Goal: Find specific page/section: Find specific page/section

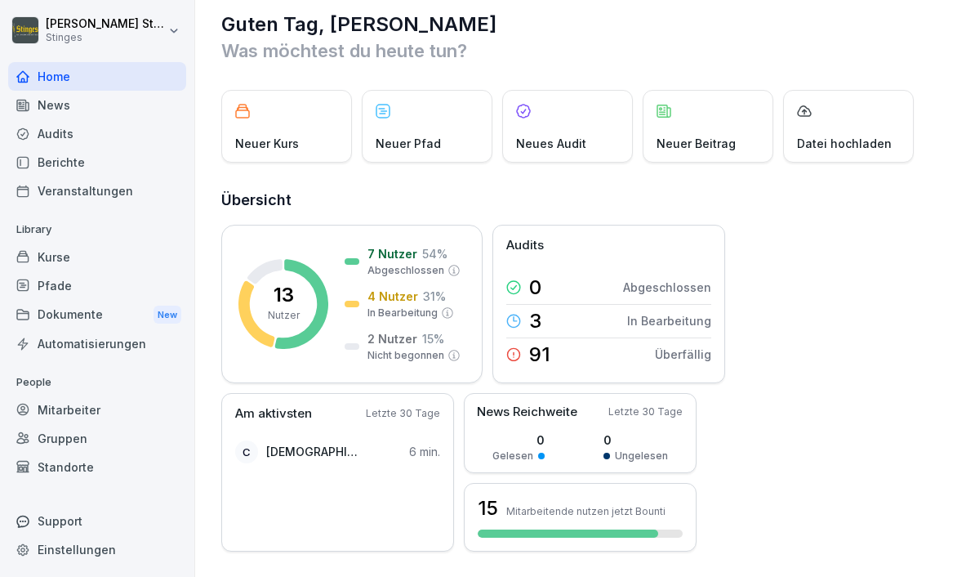
scroll to position [21, 0]
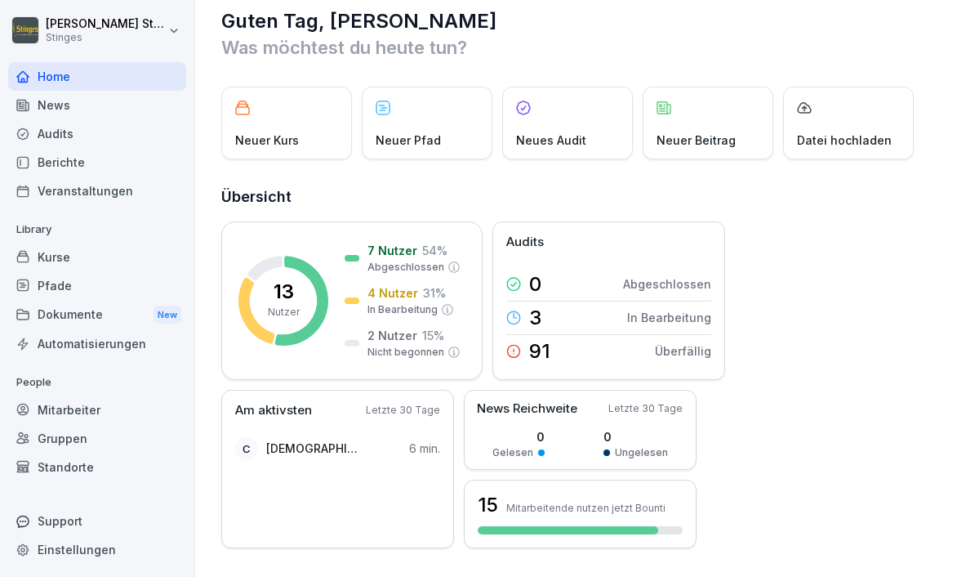
click at [51, 135] on div "Audits" at bounding box center [97, 133] width 178 height 29
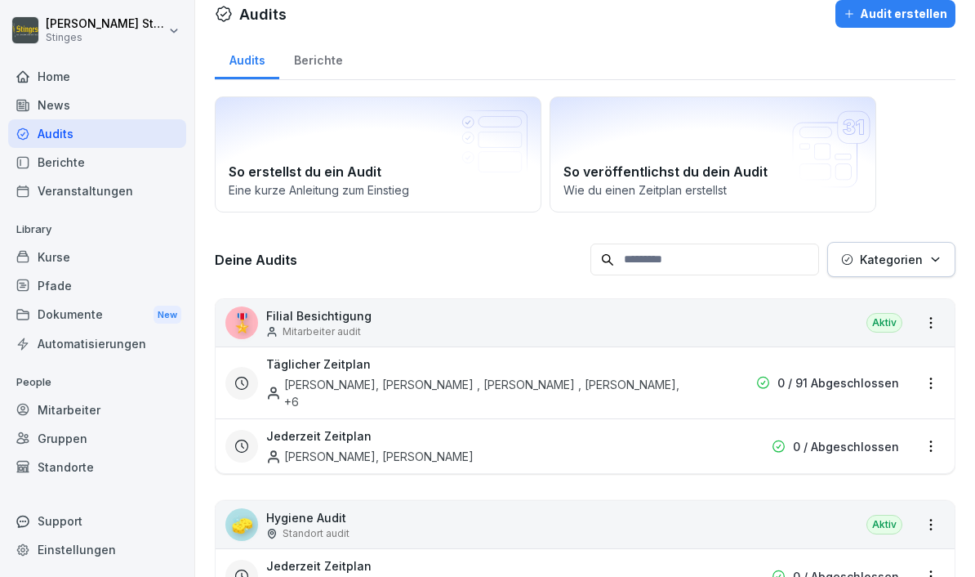
click at [315, 56] on div "Berichte" at bounding box center [318, 59] width 78 height 42
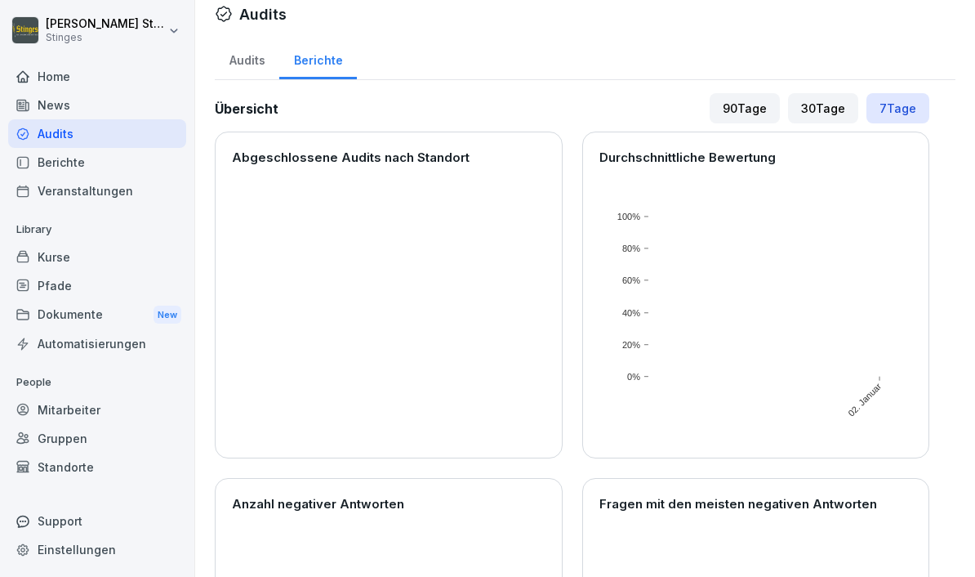
click at [729, 111] on div "90 Tage" at bounding box center [745, 108] width 70 height 30
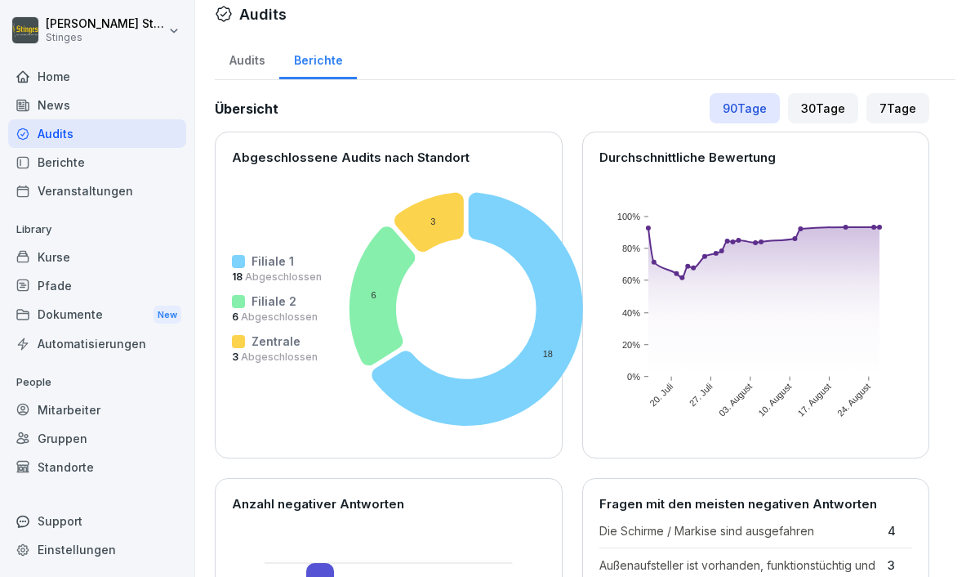
scroll to position [26, 0]
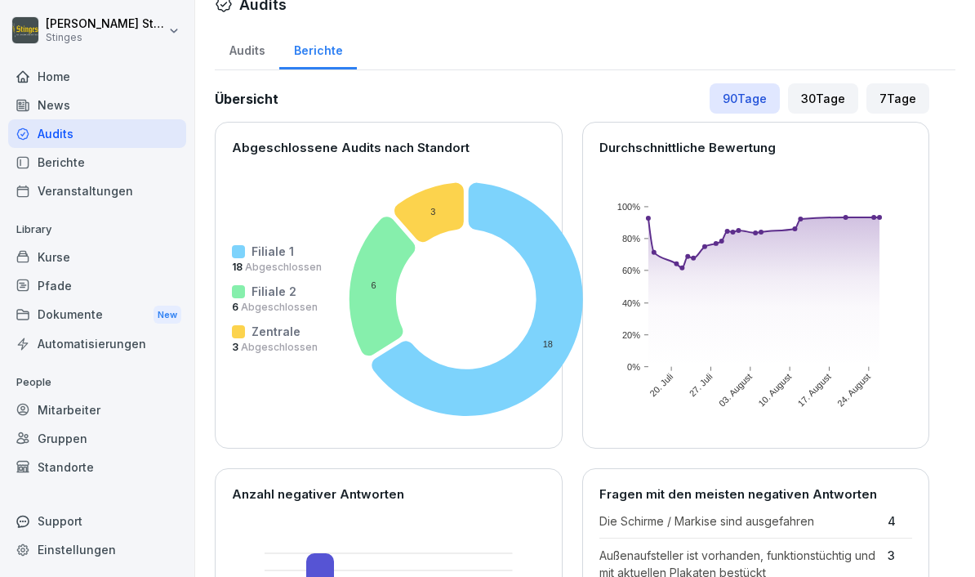
click at [29, 166] on div "Berichte" at bounding box center [97, 162] width 178 height 29
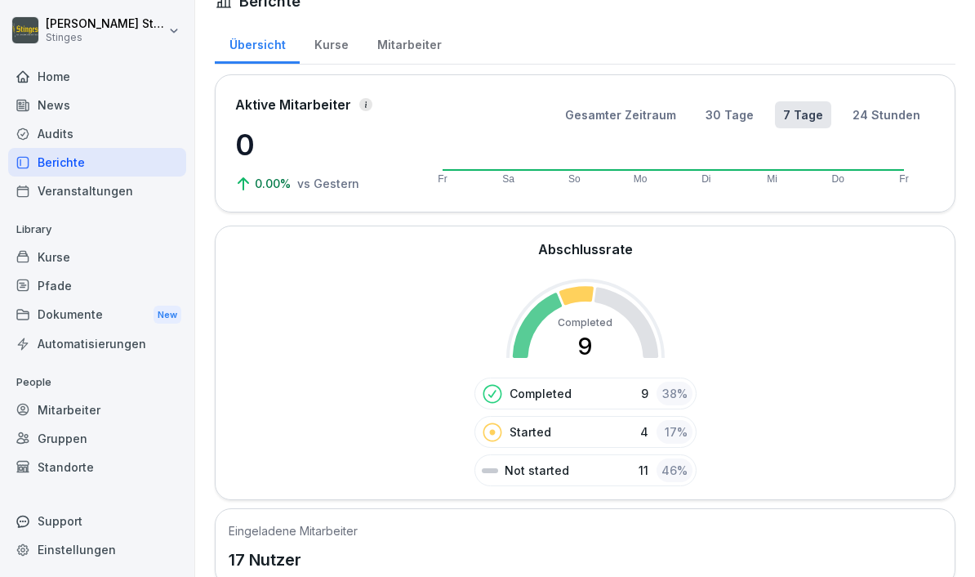
click at [22, 127] on icon at bounding box center [22, 133] width 13 height 13
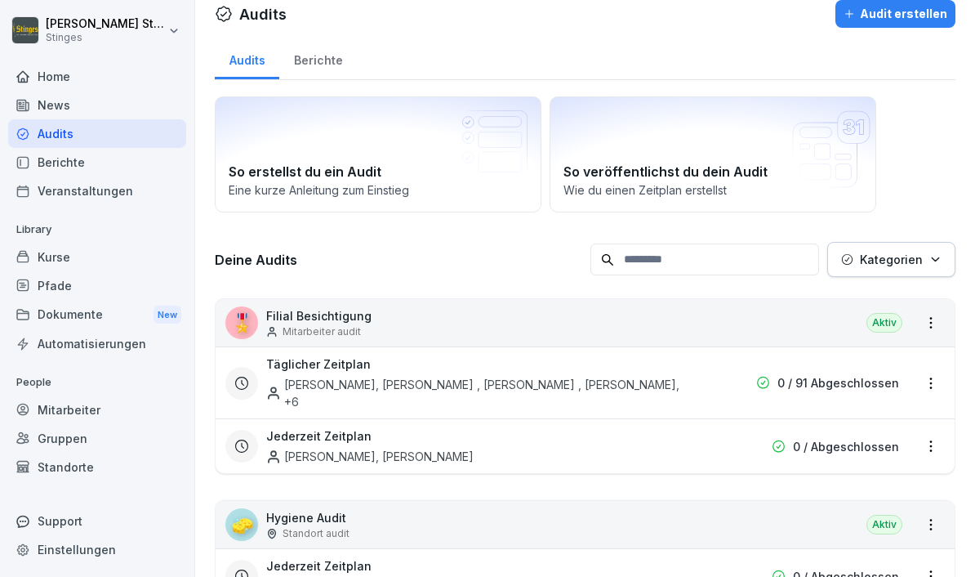
click at [312, 65] on div "Berichte" at bounding box center [318, 59] width 78 height 42
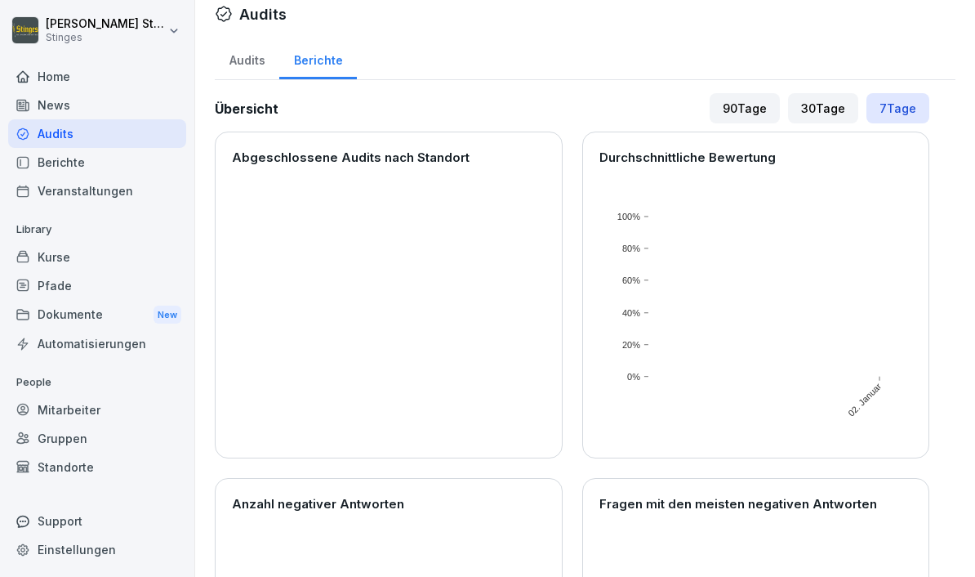
click at [729, 103] on div "90 Tage" at bounding box center [745, 108] width 70 height 30
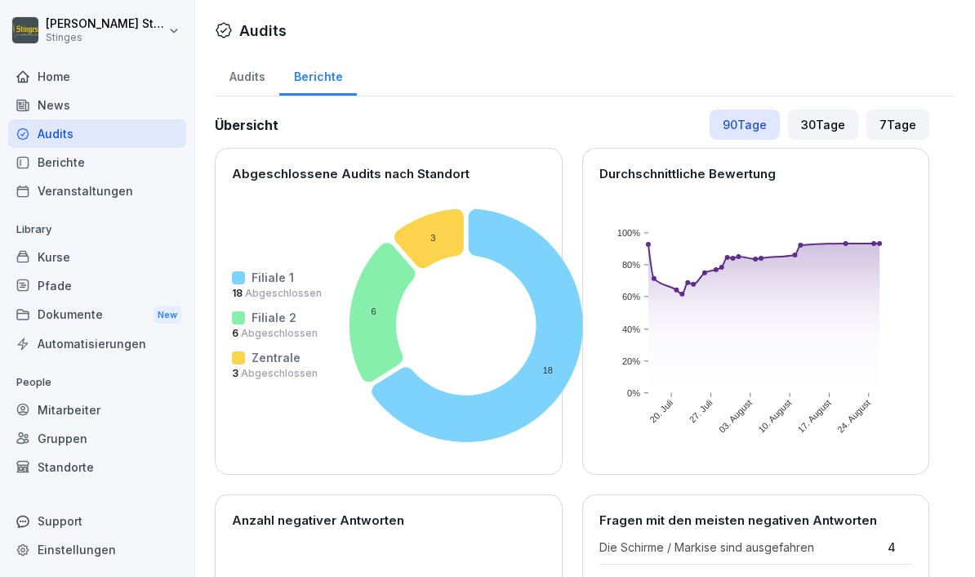
click at [262, 86] on div "Audits" at bounding box center [247, 75] width 65 height 42
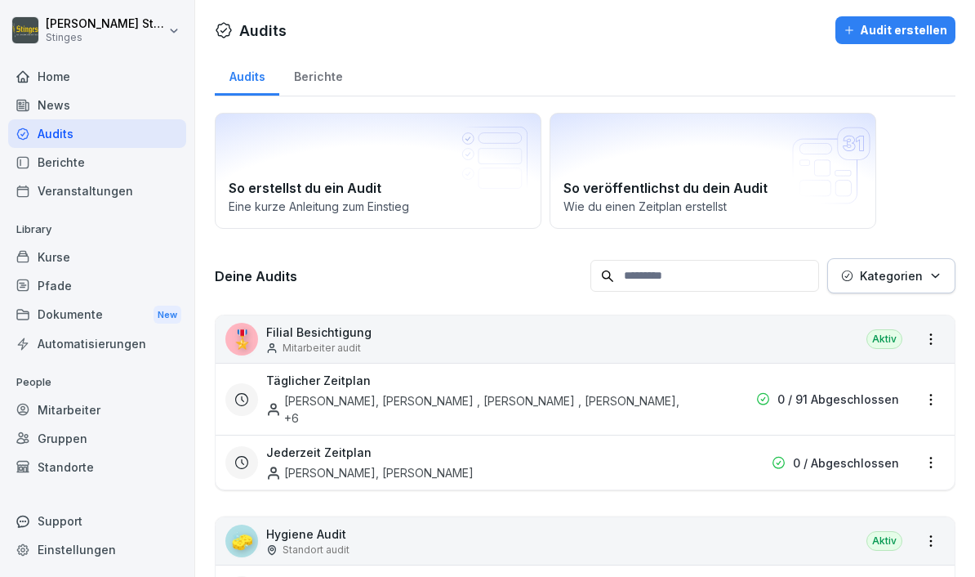
click at [314, 81] on div "Berichte" at bounding box center [318, 75] width 78 height 42
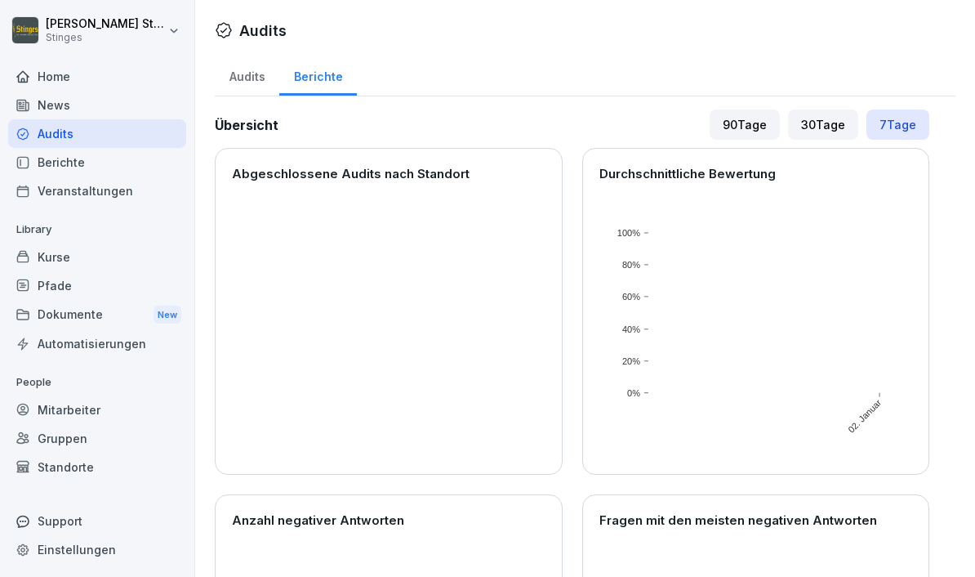
click at [741, 124] on div "90 Tage" at bounding box center [745, 124] width 70 height 30
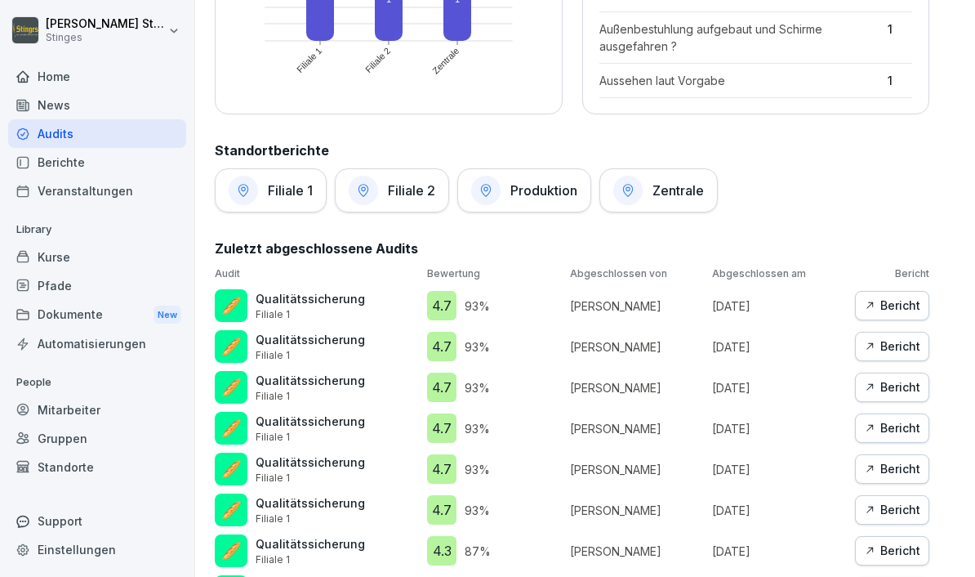
scroll to position [707, 0]
click at [43, 253] on div "Kurse" at bounding box center [97, 257] width 178 height 29
